Goal: Communication & Community: Answer question/provide support

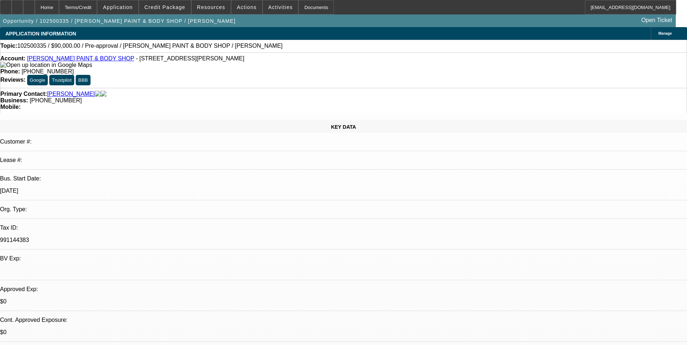
select select "0"
select select "2"
select select "0.1"
select select "4"
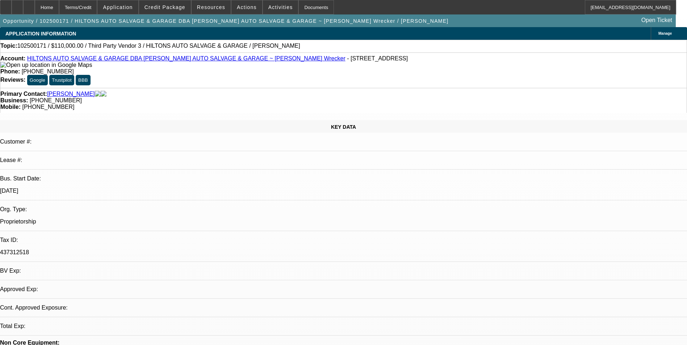
select select "0"
select select "2"
select select "0.1"
select select "4"
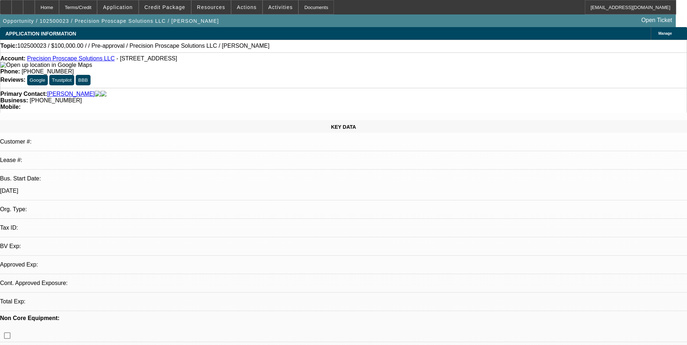
select select "0"
select select "2"
select select "0.1"
select select "1"
select select "2"
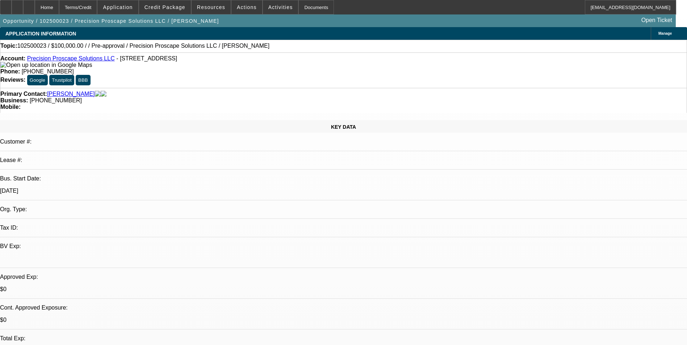
select select "4"
drag, startPoint x: 290, startPoint y: 78, endPoint x: 258, endPoint y: 83, distance: 31.8
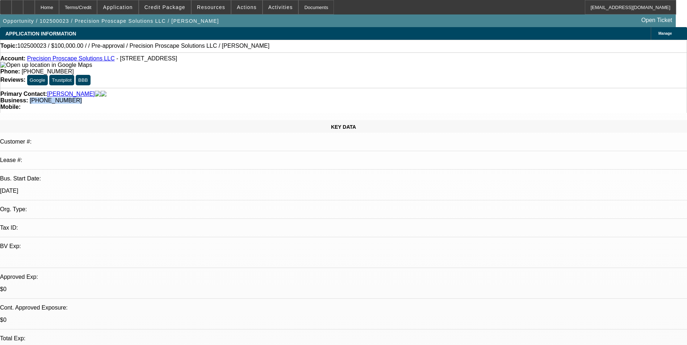
click at [82, 97] on span "(816) 532-0494" at bounding box center [56, 100] width 52 height 6
copy span "(816) 532-0494"
type textarea "Hung up before I could even leave a vm - not sure if it connected"
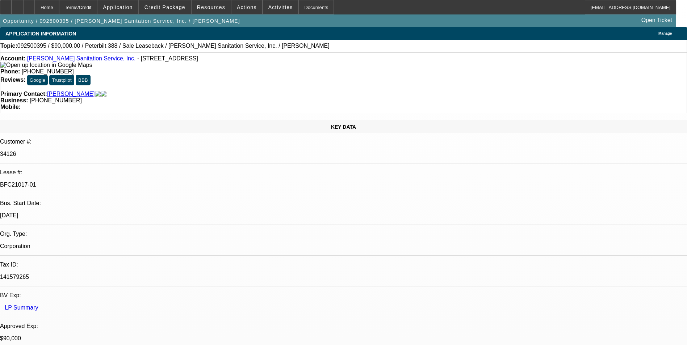
select select "0"
select select "2"
select select "0"
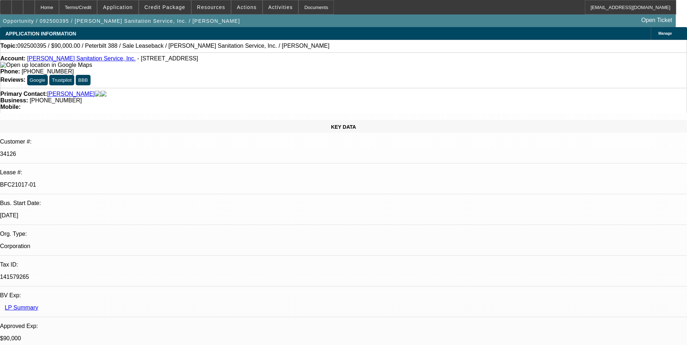
select select "0"
select select "1"
select select "2"
select select "6"
select select "1"
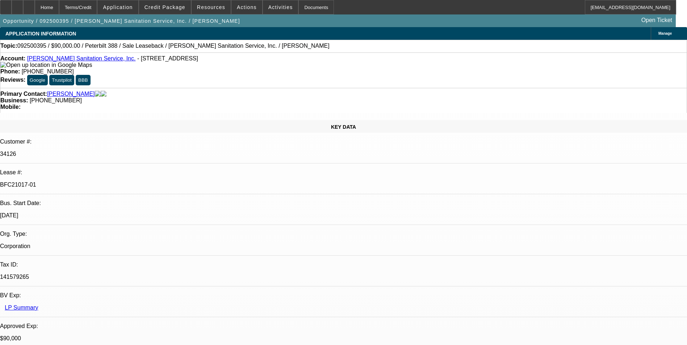
select select "2"
select select "6"
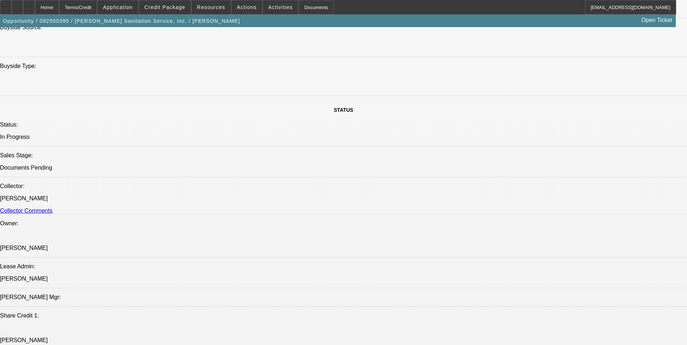
scroll to position [760, 0]
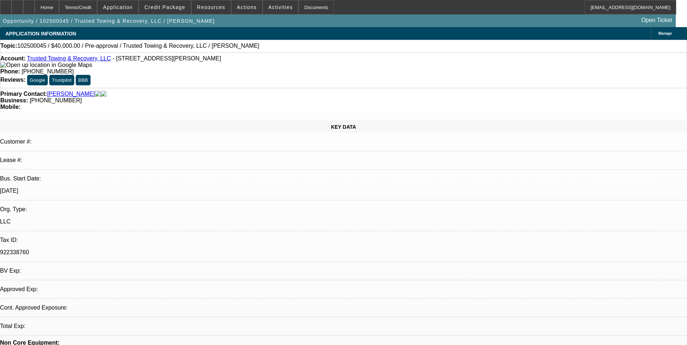
select select "0"
select select "2"
select select "0.1"
select select "4"
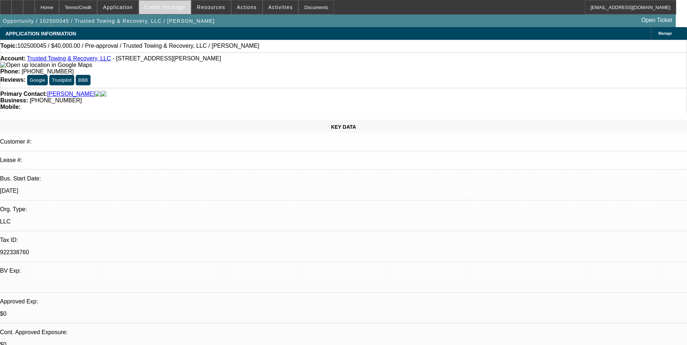
click at [169, 7] on span "Credit Package" at bounding box center [164, 7] width 41 height 6
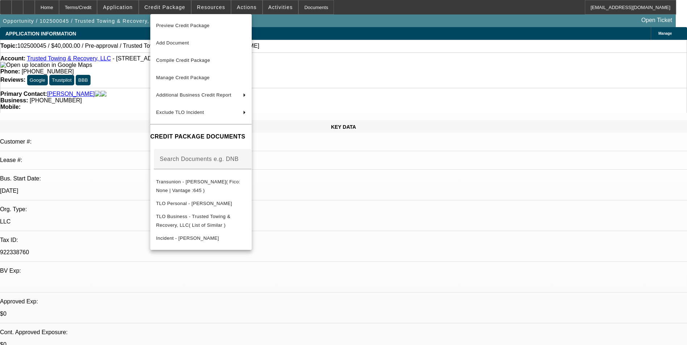
click at [487, 284] on div at bounding box center [343, 172] width 687 height 345
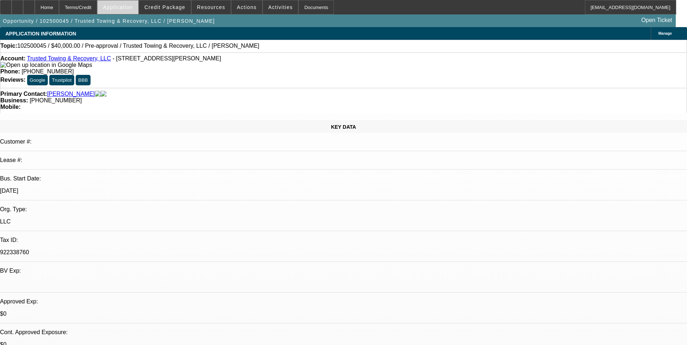
click at [117, 4] on span at bounding box center [117, 7] width 41 height 17
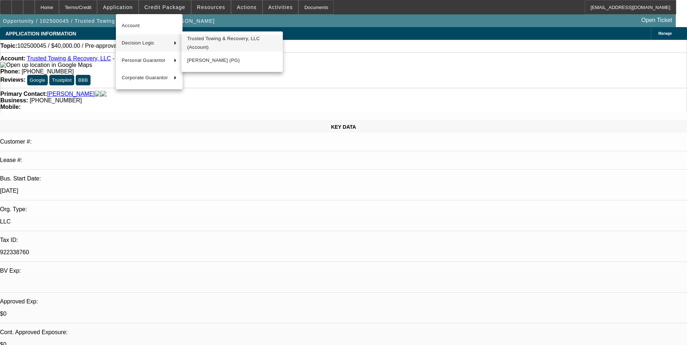
click at [218, 47] on span "Trusted Towing & Recovery, LLC (Account)" at bounding box center [232, 42] width 90 height 17
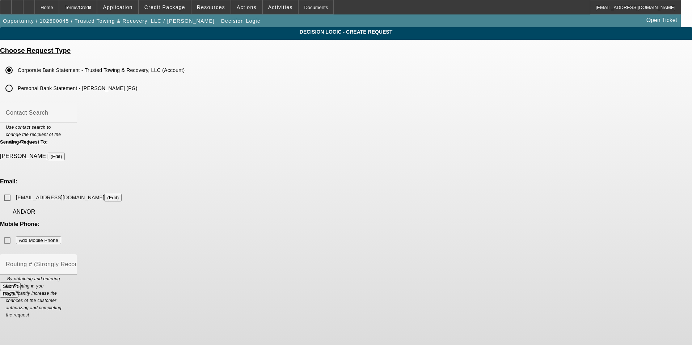
click at [16, 86] on input "Personal Bank Statement - Shawn Fecteau (PG)" at bounding box center [9, 88] width 14 height 14
click at [14, 191] on input "trustedtowingandrecovery@yahoo.com (Edit)" at bounding box center [7, 198] width 14 height 14
click at [21, 283] on button "Submit" at bounding box center [10, 287] width 21 height 8
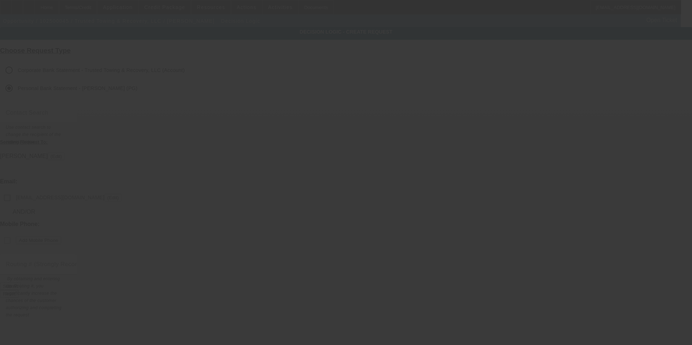
checkbox input "false"
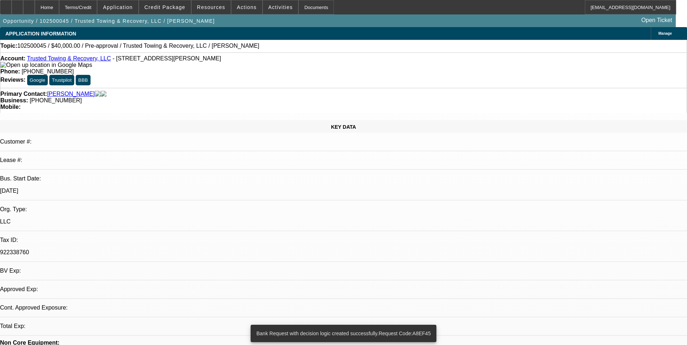
select select "0"
select select "2"
select select "0.1"
select select "4"
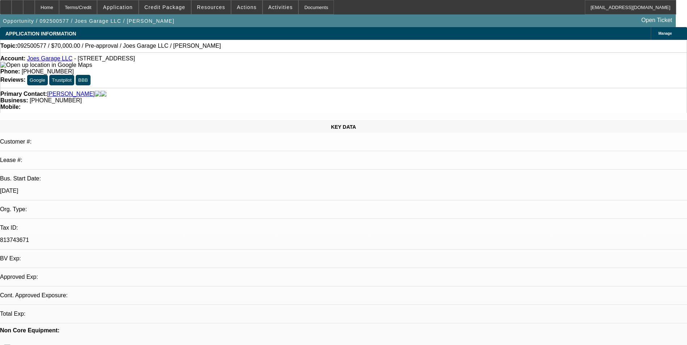
select select "0"
select select "2"
select select "0.1"
select select "1"
select select "2"
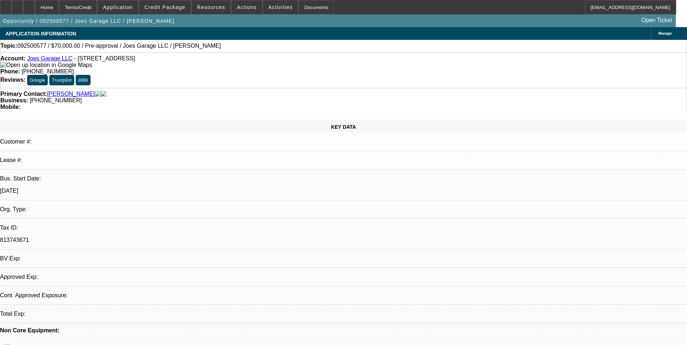
select select "4"
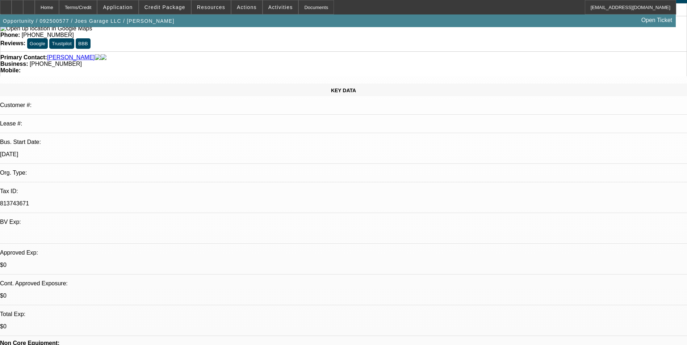
scroll to position [36, 0]
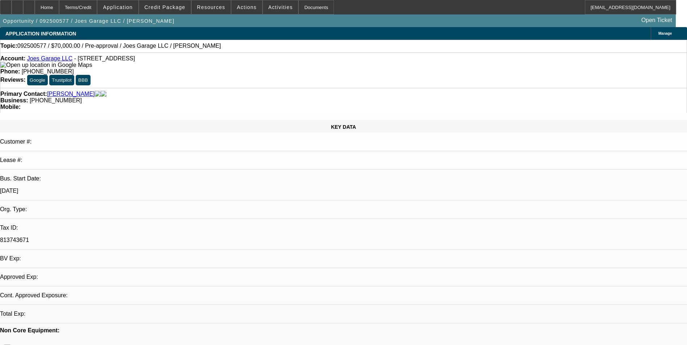
select select "0"
select select "2"
select select "0.1"
select select "1"
select select "2"
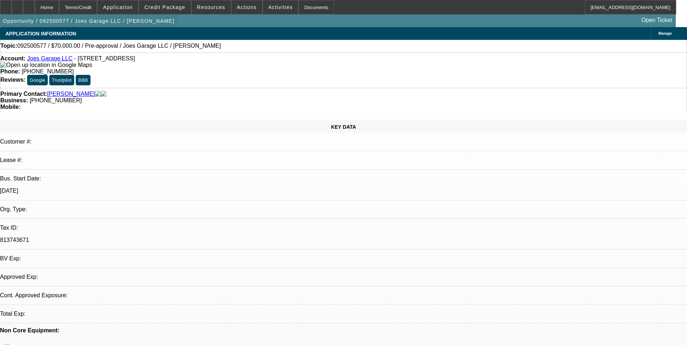
select select "4"
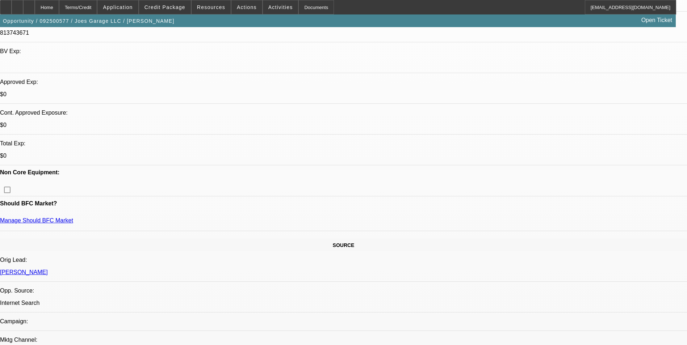
scroll to position [253, 0]
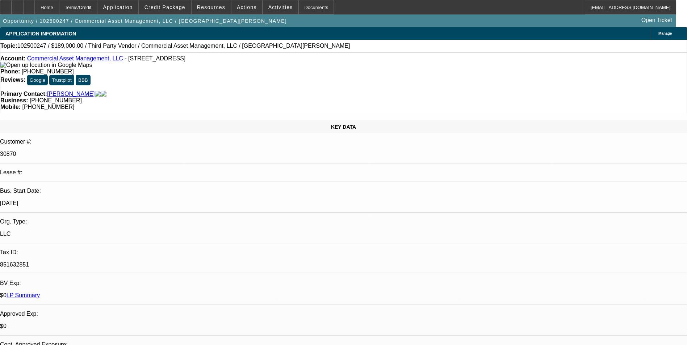
select select "0"
select select "2"
select select "0.1"
select select "1"
select select "2"
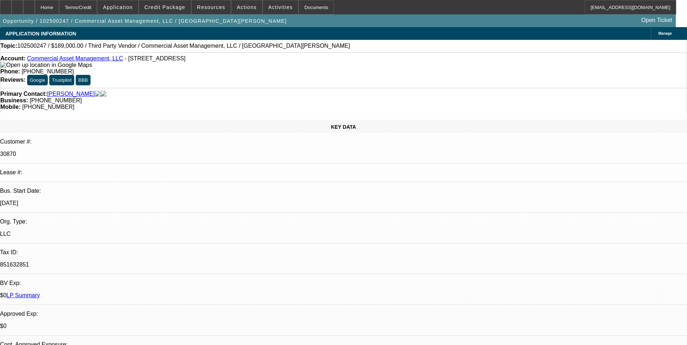
select select "4"
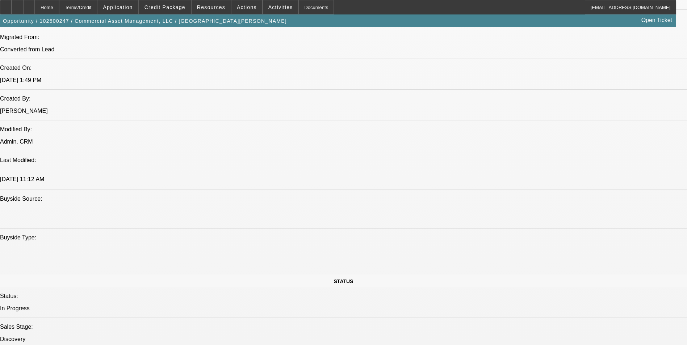
scroll to position [615, 0]
